Goal: Transaction & Acquisition: Purchase product/service

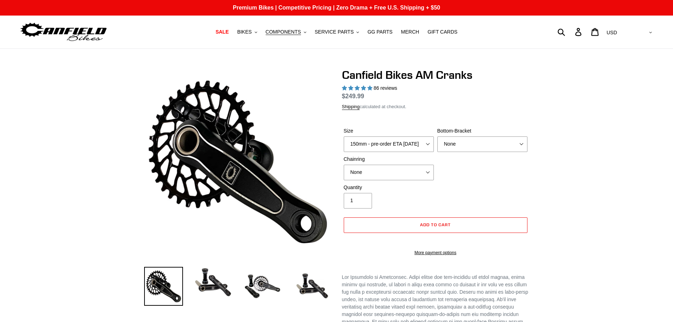
select select "highest-rating"
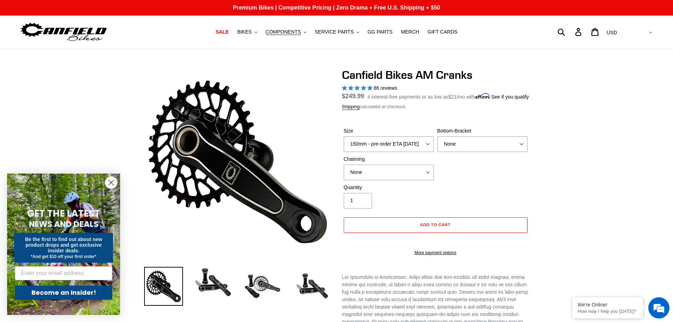
click at [389, 135] on label "Size" at bounding box center [389, 130] width 90 height 7
click at [389, 142] on select "150mm - pre-order ETA [DATE] 155mm - pre-order ETA [DATE] 160mm - pre-order ETA…" at bounding box center [389, 144] width 90 height 16
click at [393, 150] on select "150mm - pre-order ETA [DATE] 155mm - pre-order ETA [DATE] 160mm - pre-order ETA…" at bounding box center [389, 144] width 90 height 16
select select "160mm - pre-order ETA [DATE]"
click at [344, 144] on select "150mm - pre-order ETA [DATE] 155mm - pre-order ETA [DATE] 160mm - pre-order ETA…" at bounding box center [389, 144] width 90 height 16
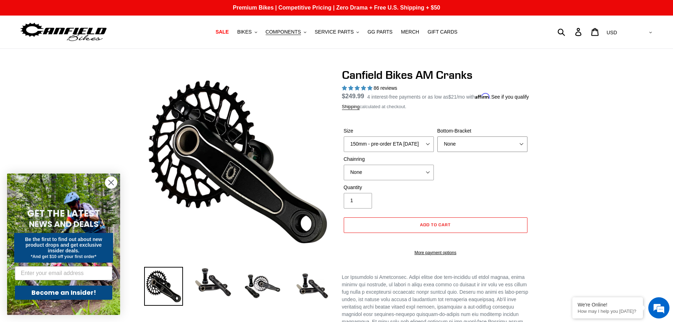
click at [477, 150] on select "None BSA Threaded 68/73mm Press Fit PF92" at bounding box center [482, 144] width 90 height 16
click at [437, 144] on select "None BSA Threaded 68/73mm Press Fit PF92" at bounding box center [482, 144] width 90 height 16
click at [468, 152] on select "None BSA Threaded 68/73mm Press Fit PF92" at bounding box center [482, 144] width 90 height 16
select select "None"
click at [437, 144] on select "None BSA Threaded 68/73mm Press Fit PF92" at bounding box center [482, 144] width 90 height 16
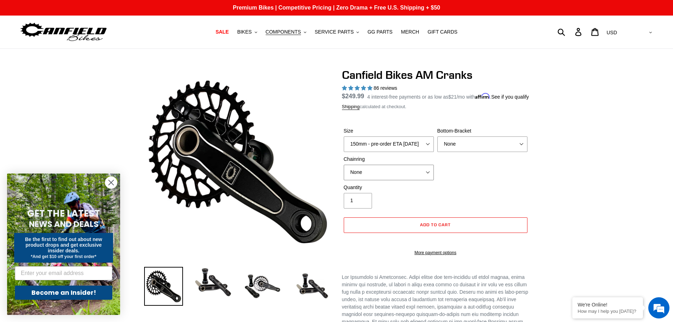
click at [411, 180] on select "None 30t Round (Boost 148) 30t Oval (Boost 148) 32t Round (Boost 148) 32t Oval …" at bounding box center [389, 173] width 90 height 16
click at [388, 152] on select "150mm - pre-order ETA [DATE] 155mm - pre-order ETA [DATE] 160mm - pre-order ETA…" at bounding box center [389, 144] width 90 height 16
click at [344, 144] on select "150mm - pre-order ETA [DATE] 155mm - pre-order ETA [DATE] 160mm - pre-order ETA…" at bounding box center [389, 144] width 90 height 16
click at [411, 152] on select "150mm - pre-order ETA [DATE] 155mm - pre-order ETA [DATE] 160mm - pre-order ETA…" at bounding box center [389, 144] width 90 height 16
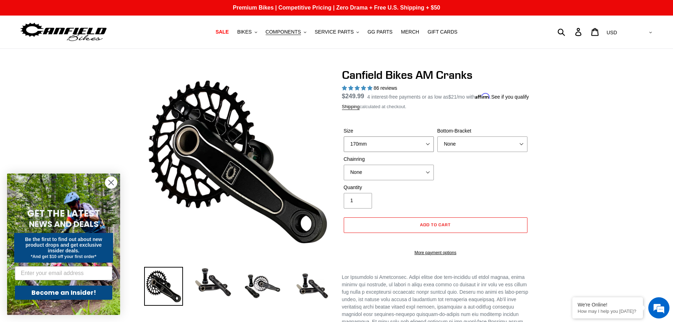
select select "160mm - pre-order ETA [DATE]"
click at [344, 144] on select "150mm - pre-order ETA [DATE] 155mm - pre-order ETA [DATE] 160mm - pre-order ETA…" at bounding box center [389, 144] width 90 height 16
click at [494, 193] on div "Quantity 1" at bounding box center [435, 198] width 187 height 28
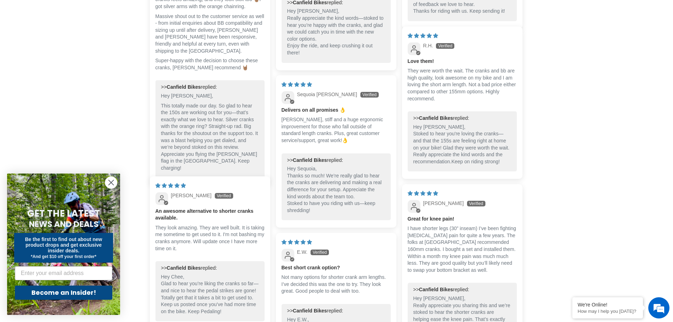
scroll to position [919, 0]
